Goal: Task Accomplishment & Management: Complete application form

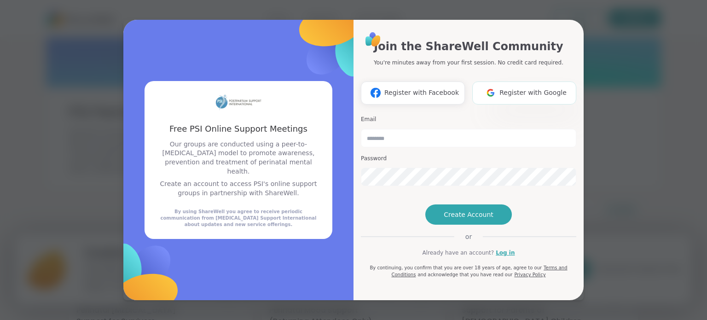
click at [536, 88] on span "Register with Google" at bounding box center [533, 93] width 67 height 10
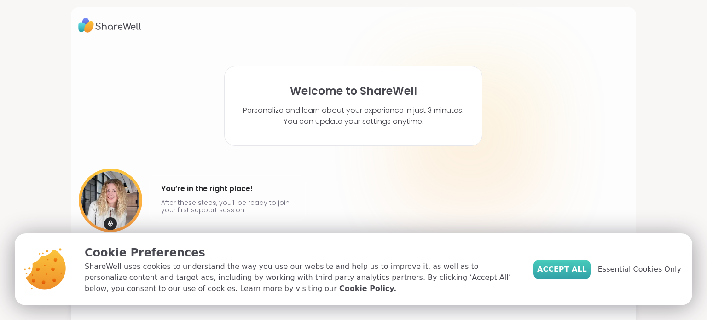
click at [559, 262] on button "Accept All" at bounding box center [562, 269] width 57 height 19
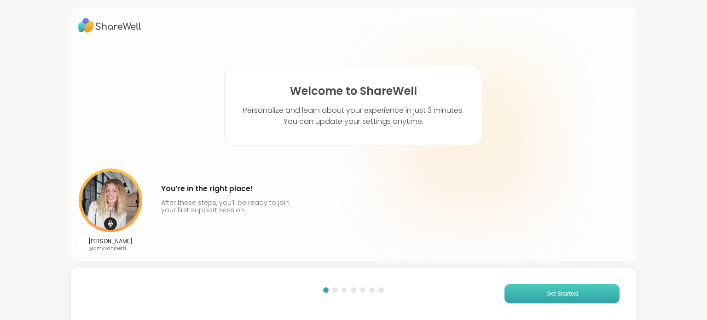
click at [575, 295] on button "Get Started" at bounding box center [562, 293] width 115 height 19
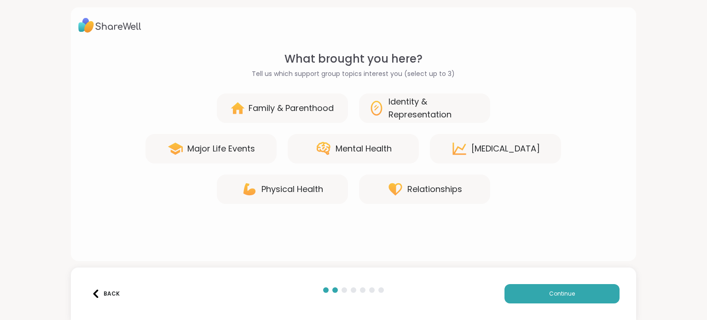
click at [364, 156] on div "Mental Health" at bounding box center [353, 148] width 131 height 29
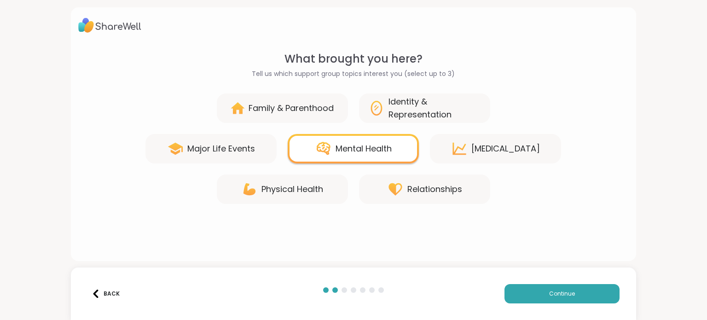
click at [553, 283] on div "Back Continue" at bounding box center [354, 294] width 566 height 52
click at [557, 290] on span "Continue" at bounding box center [562, 294] width 26 height 8
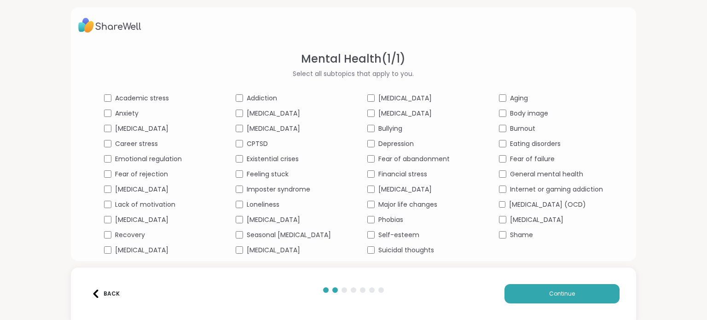
click at [680, 189] on div "Mental Health ( 1 / 1 ) Select all subtopics that apply to you. Academic stress…" at bounding box center [353, 160] width 707 height 320
click at [628, 84] on div "Mental Health ( 1 / 1 ) Select all subtopics that apply to you. Academic stress…" at bounding box center [354, 134] width 566 height 254
click at [109, 297] on div "Back" at bounding box center [106, 294] width 28 height 8
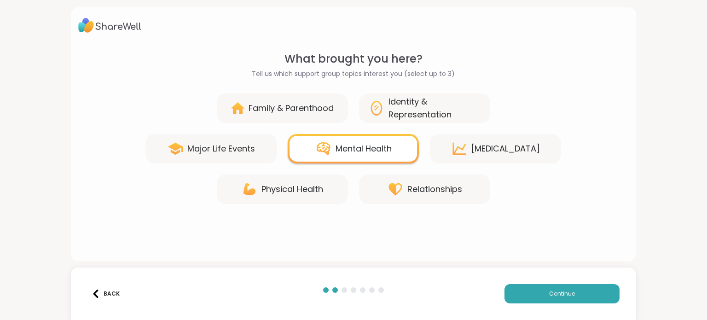
click at [109, 297] on div "Back" at bounding box center [106, 294] width 28 height 8
